Goal: Book appointment/travel/reservation

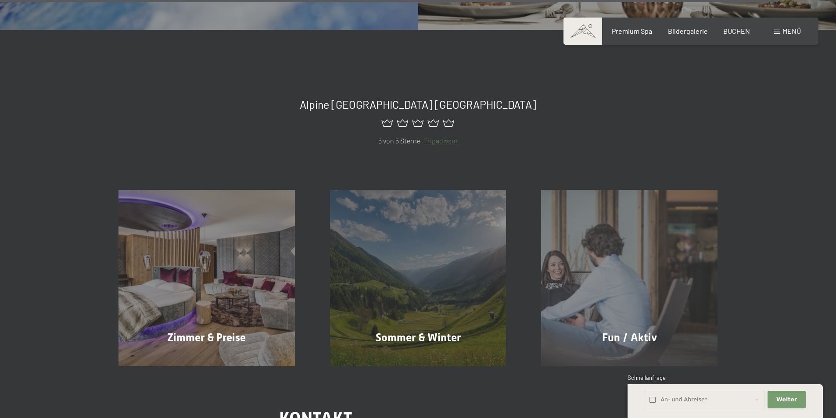
scroll to position [4160, 0]
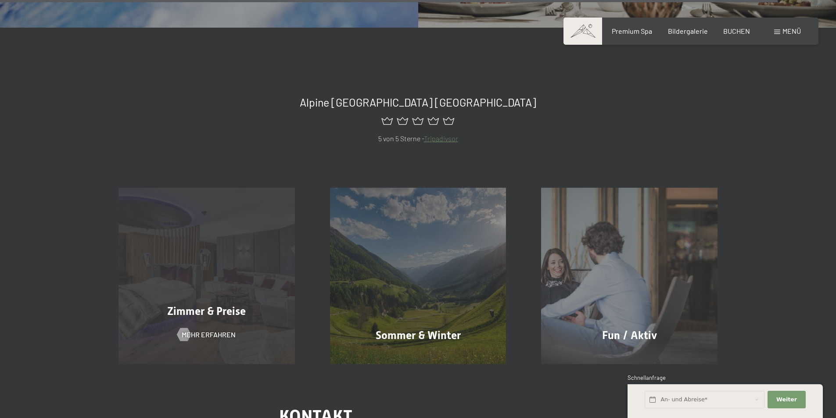
click at [259, 279] on div "Zimmer & Preise Mehr erfahren" at bounding box center [207, 276] width 212 height 176
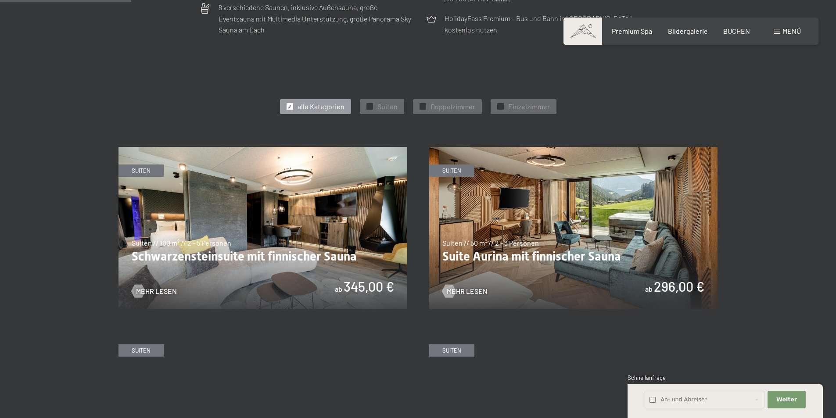
scroll to position [435, 0]
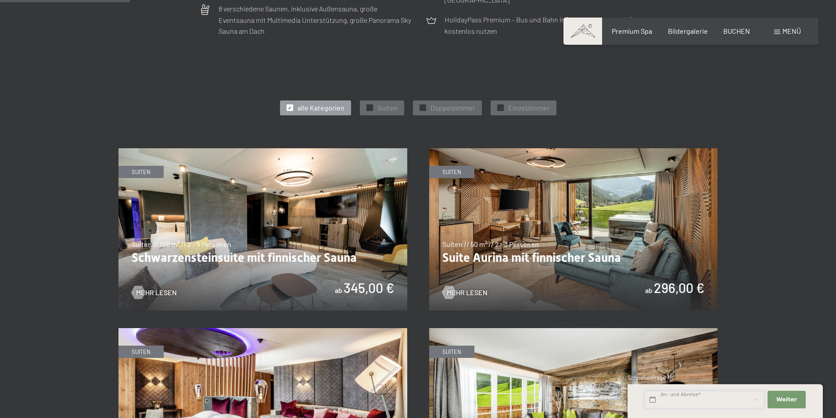
click at [669, 398] on input "text" at bounding box center [705, 400] width 120 height 18
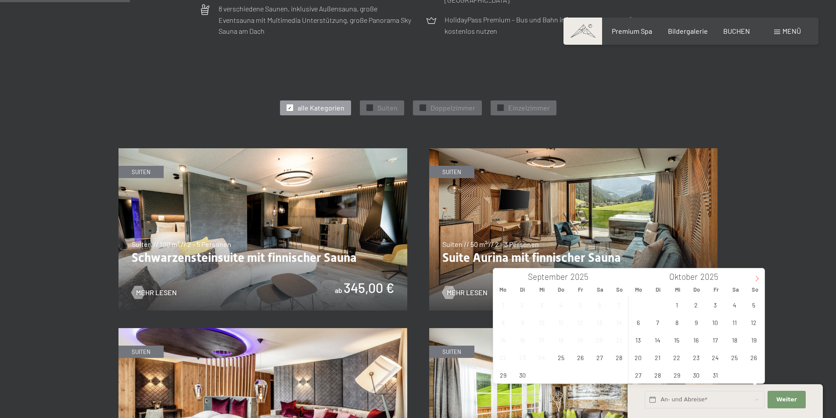
click at [757, 277] on icon at bounding box center [757, 279] width 6 height 6
type input "2026"
click at [697, 374] on span "29" at bounding box center [696, 374] width 17 height 17
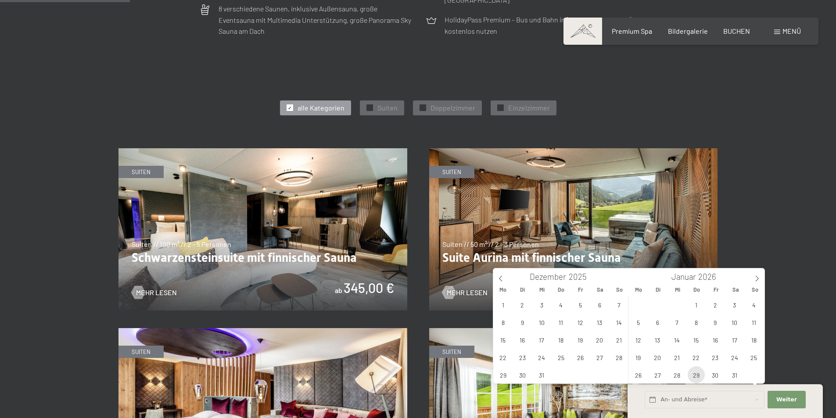
type input "Do. 29.01.2026"
click at [755, 278] on icon at bounding box center [757, 279] width 6 height 6
type input "2026"
click at [751, 302] on span "1" at bounding box center [753, 304] width 17 height 17
type input "Do. 29.01.2026 - So. 01.02.2026"
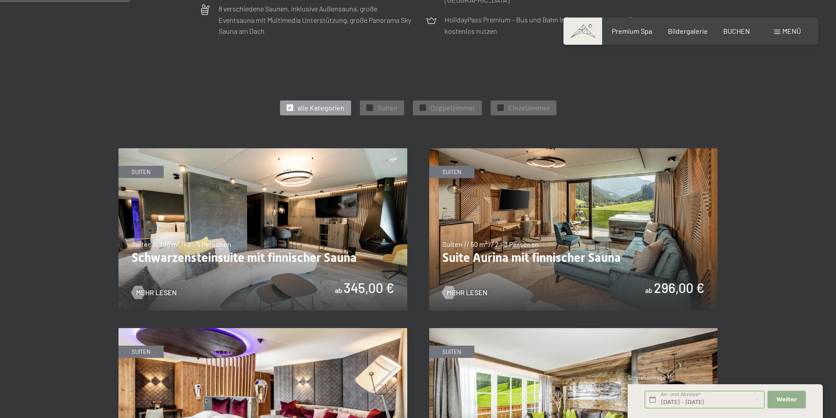
click at [778, 397] on span "Weiter" at bounding box center [786, 400] width 21 height 8
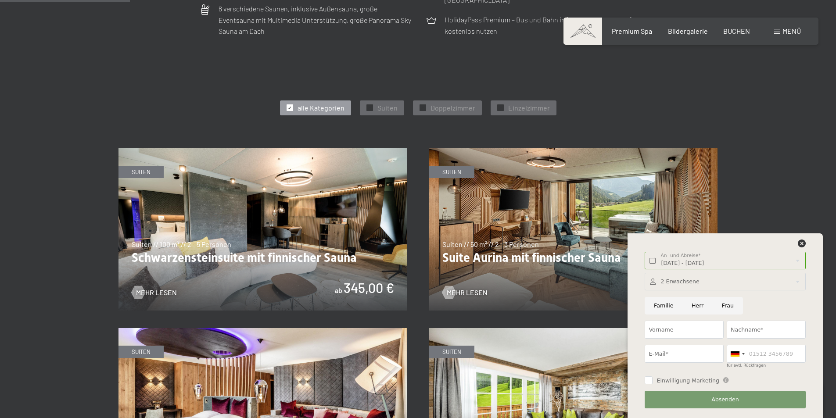
drag, startPoint x: 693, startPoint y: 299, endPoint x: 690, endPoint y: 306, distance: 8.4
click at [693, 301] on input "Herr" at bounding box center [698, 306] width 30 height 18
radio input "true"
click at [663, 330] on input "Vorname" at bounding box center [684, 330] width 79 height 18
type input "Patrice"
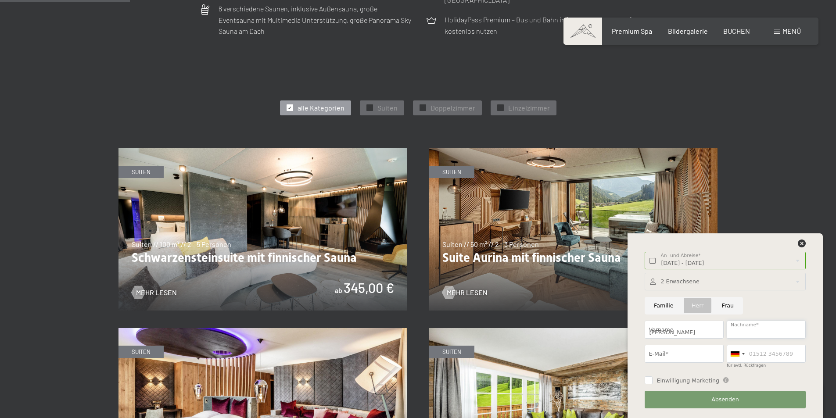
type input "DallOglio"
type input "pat.dalloglio@gmail.com"
click at [738, 355] on div at bounding box center [735, 354] width 9 height 5
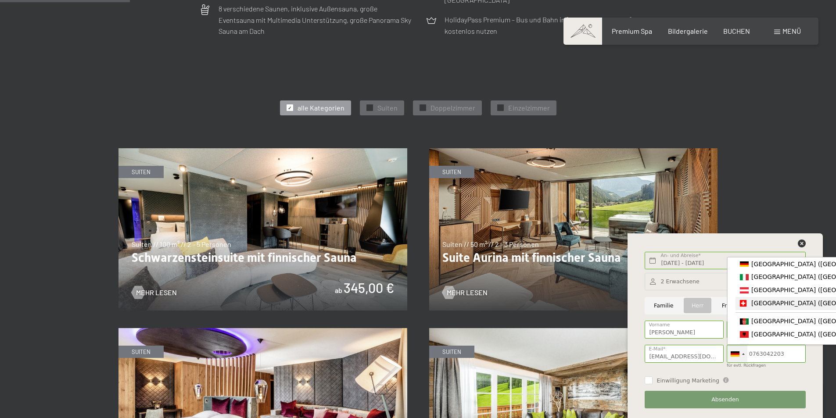
click at [759, 303] on span "[GEOGRAPHIC_DATA] ([GEOGRAPHIC_DATA])" at bounding box center [819, 303] width 136 height 7
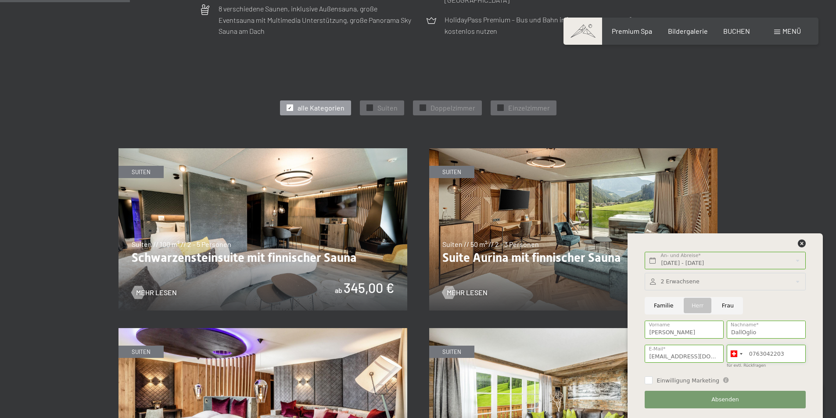
click at [753, 354] on input "0763042203" at bounding box center [766, 354] width 79 height 18
type input "0041763042203"
click at [717, 402] on span "Absenden" at bounding box center [725, 400] width 28 height 8
